Goal: Use online tool/utility: Utilize a website feature to perform a specific function

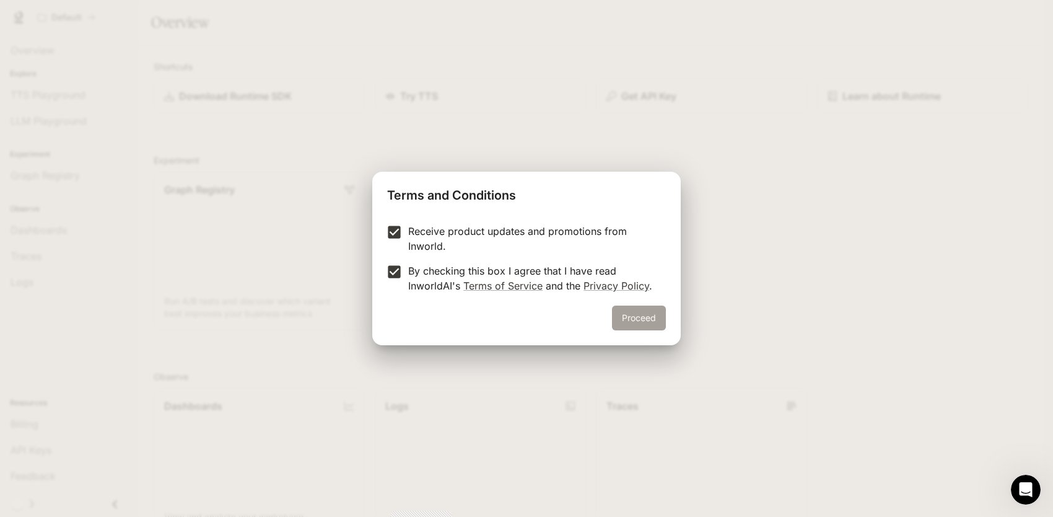
click at [637, 314] on button "Proceed" at bounding box center [639, 317] width 54 height 25
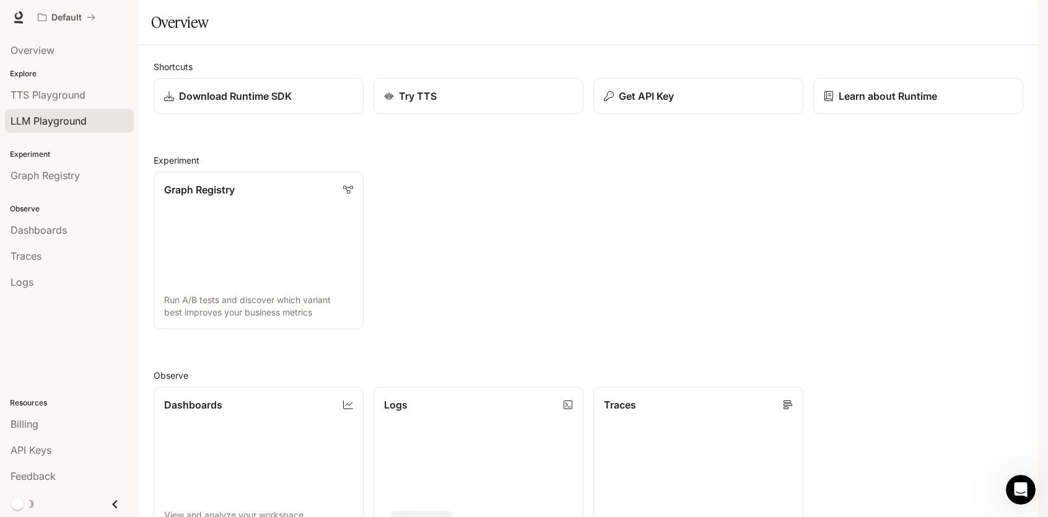
click at [40, 125] on span "LLM Playground" at bounding box center [49, 120] width 76 height 15
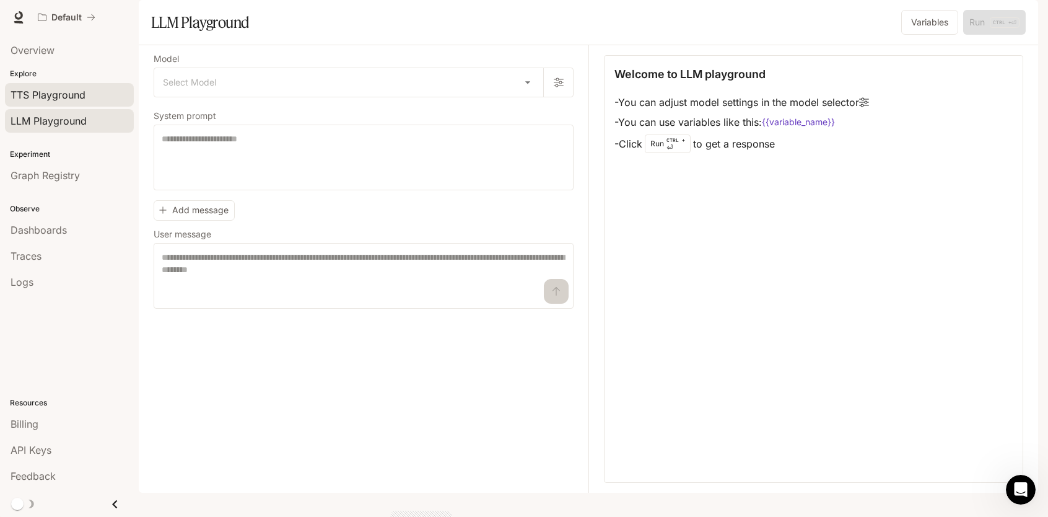
click at [46, 96] on span "TTS Playground" at bounding box center [48, 94] width 75 height 15
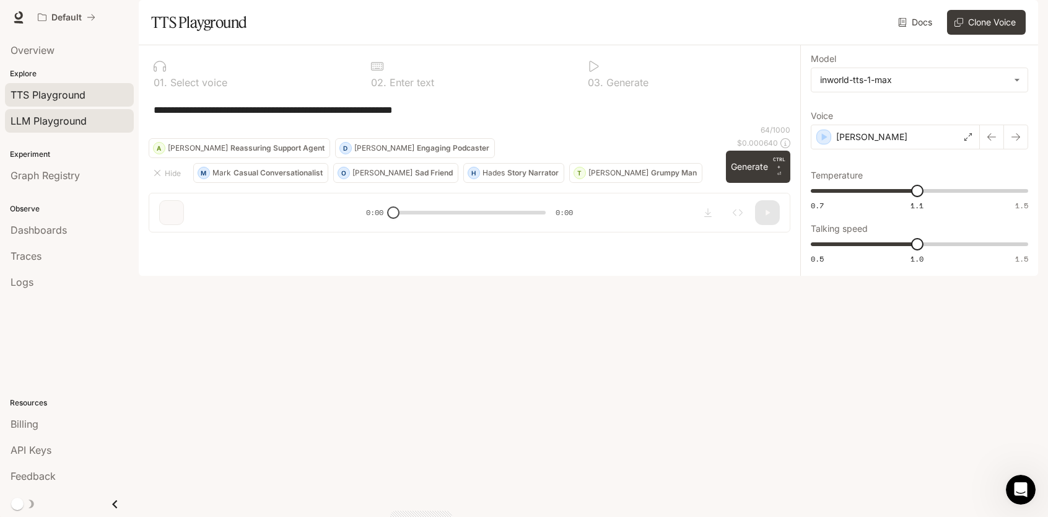
click at [28, 115] on span "LLM Playground" at bounding box center [49, 120] width 76 height 15
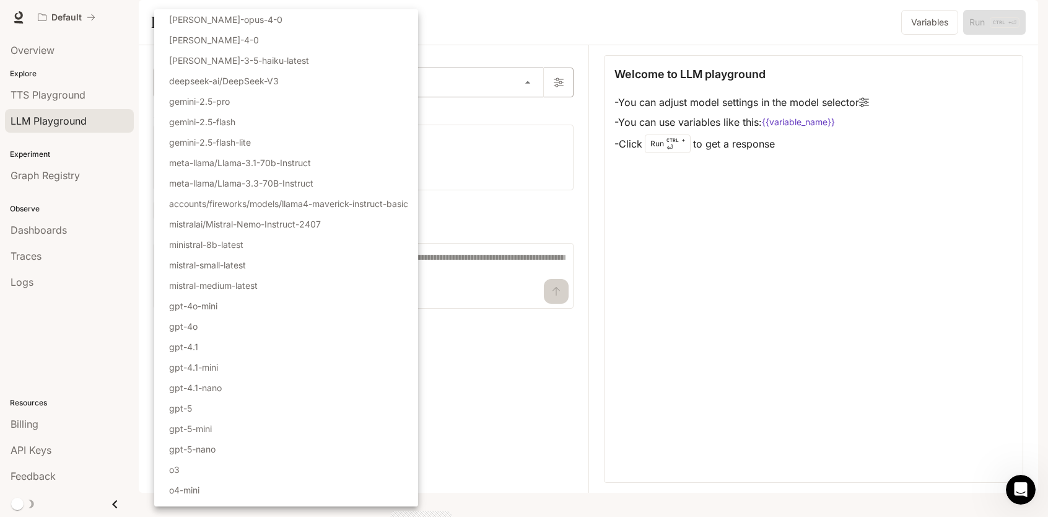
click at [283, 124] on body "Skip to main content Default Runtime Runtime Documentation Documentation Portal…" at bounding box center [524, 258] width 1048 height 517
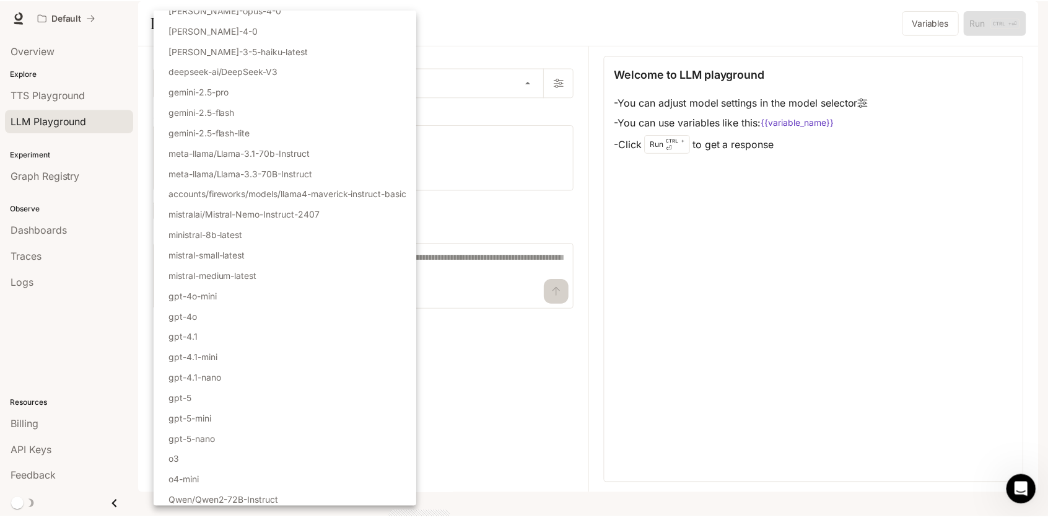
scroll to position [13, 0]
click at [266, 395] on li "gpt-5" at bounding box center [286, 395] width 264 height 20
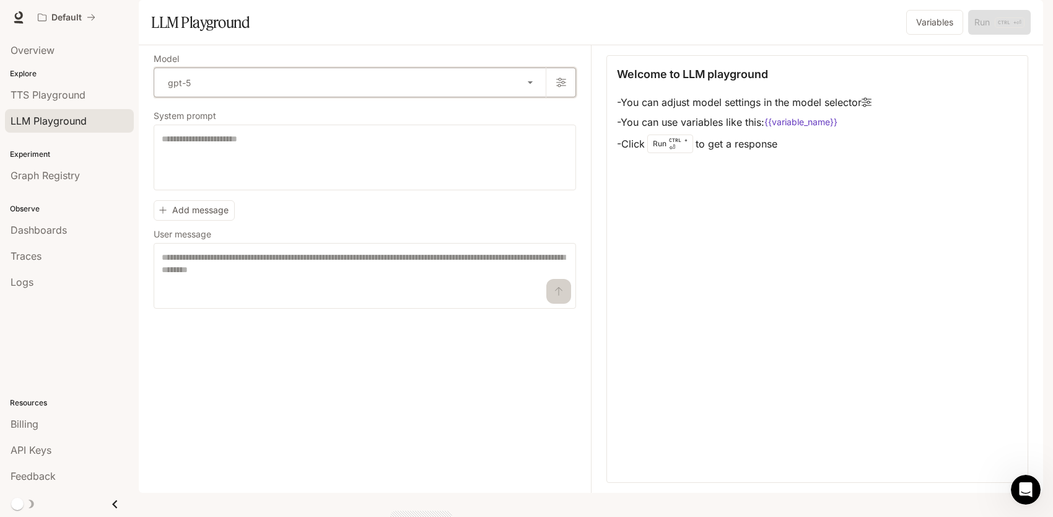
type input "*****"
click at [262, 182] on textarea at bounding box center [364, 158] width 404 height 50
click at [63, 425] on div "Billing" at bounding box center [70, 423] width 118 height 15
